Goal: Task Accomplishment & Management: Use online tool/utility

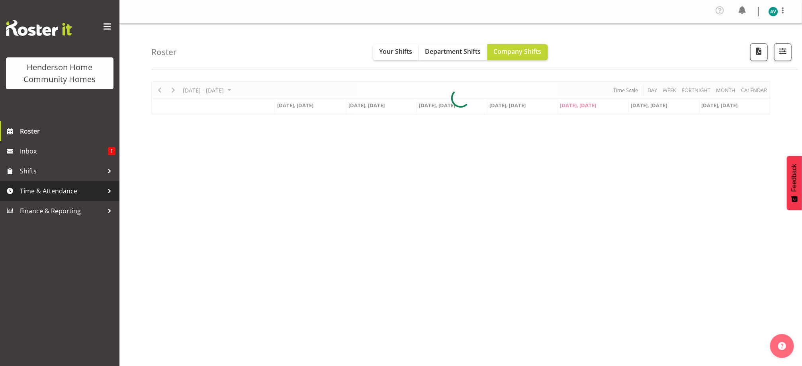
drag, startPoint x: 0, startPoint y: 0, endPoint x: 40, endPoint y: 188, distance: 192.2
click at [40, 188] on span "Time & Attendance" at bounding box center [62, 191] width 84 height 12
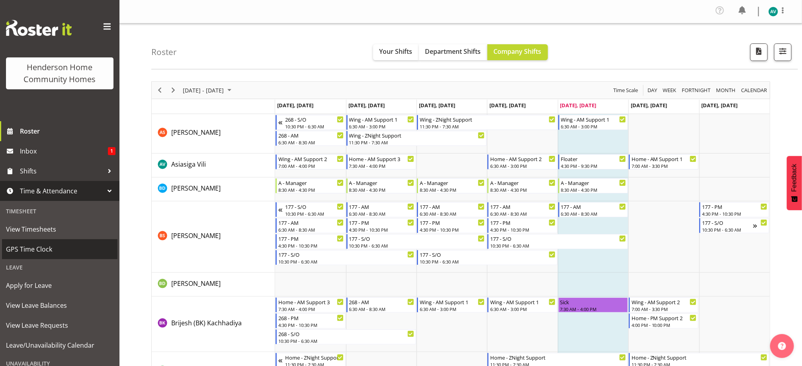
click at [43, 245] on span "GPS Time Clock" at bounding box center [60, 249] width 108 height 12
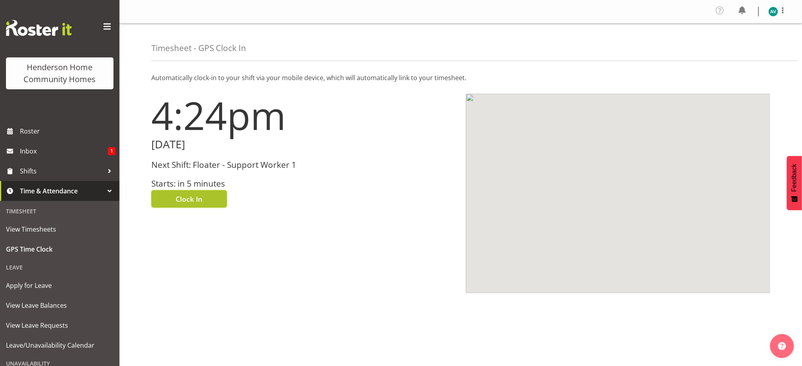
click at [192, 199] on span "Clock In" at bounding box center [189, 199] width 27 height 10
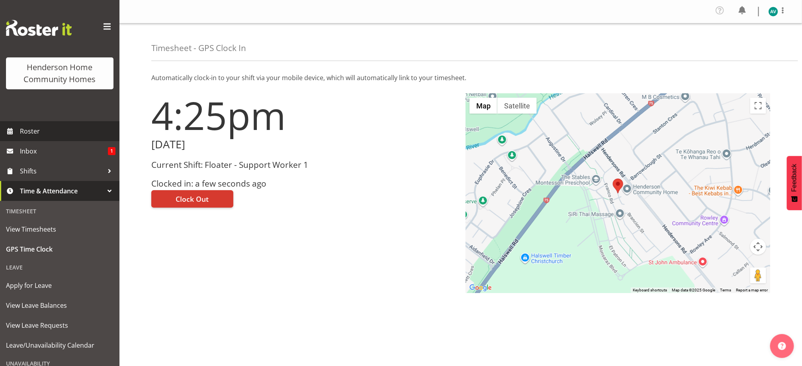
click at [64, 133] on span "Roster" at bounding box center [68, 131] width 96 height 12
